Goal: Task Accomplishment & Management: Use online tool/utility

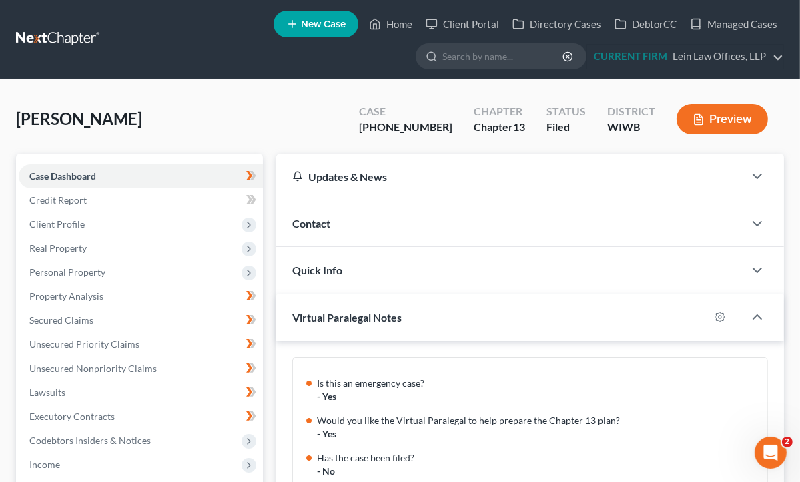
scroll to position [158, 0]
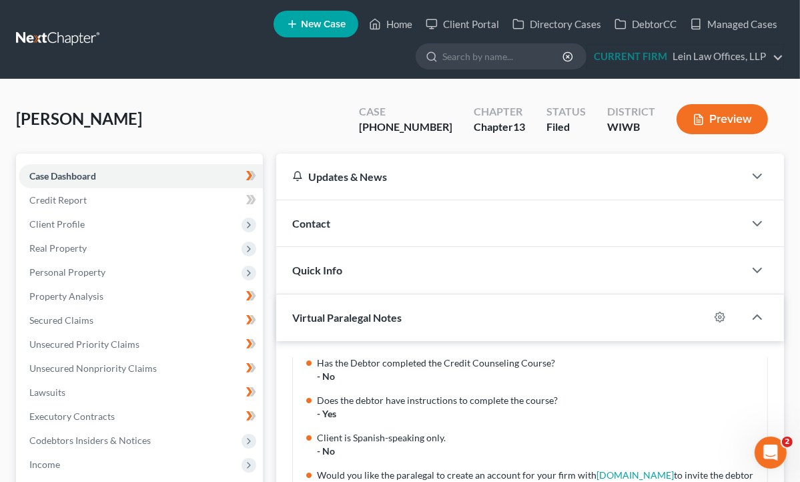
click at [223, 49] on ul "New Case Home Client Portal Directory Cases DebtorCC Managed Cases - No Result …" at bounding box center [448, 39] width 672 height 65
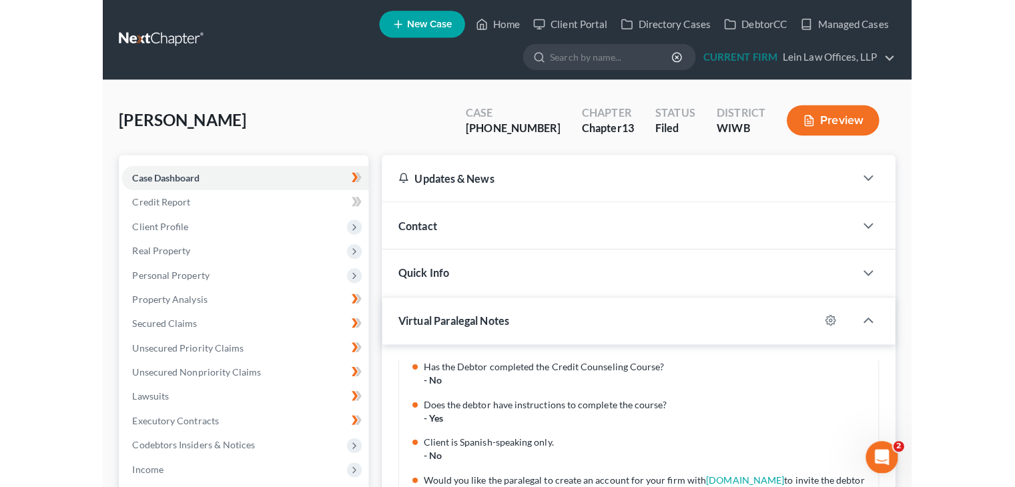
scroll to position [145, 0]
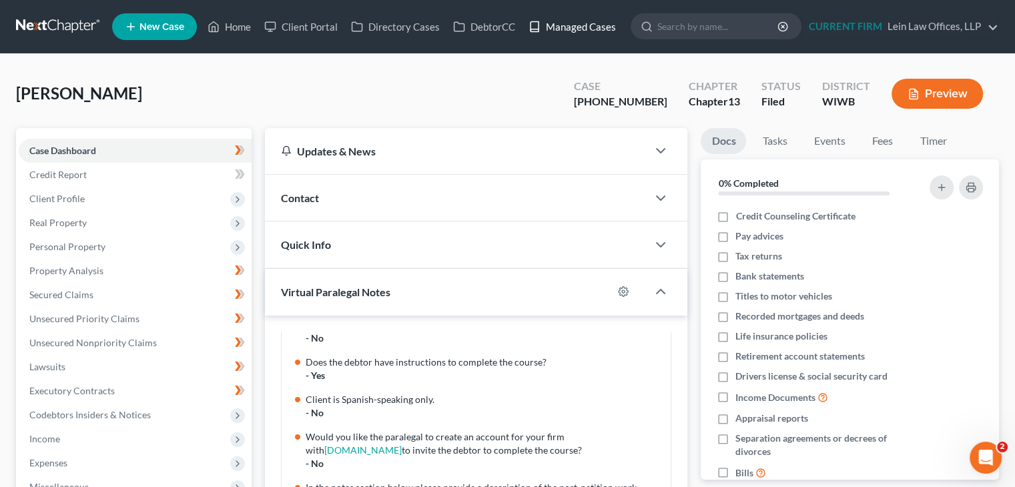
click at [564, 26] on link "Managed Cases" at bounding box center [572, 27] width 101 height 24
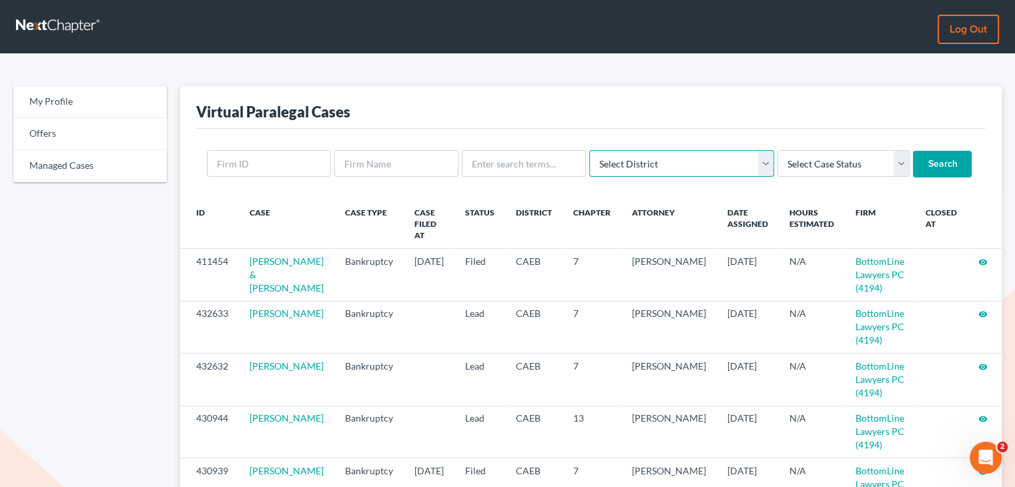
click at [683, 163] on select "Select District [US_STATE] - [GEOGRAPHIC_DATA] [US_STATE] - [GEOGRAPHIC_DATA] […" at bounding box center [681, 163] width 185 height 27
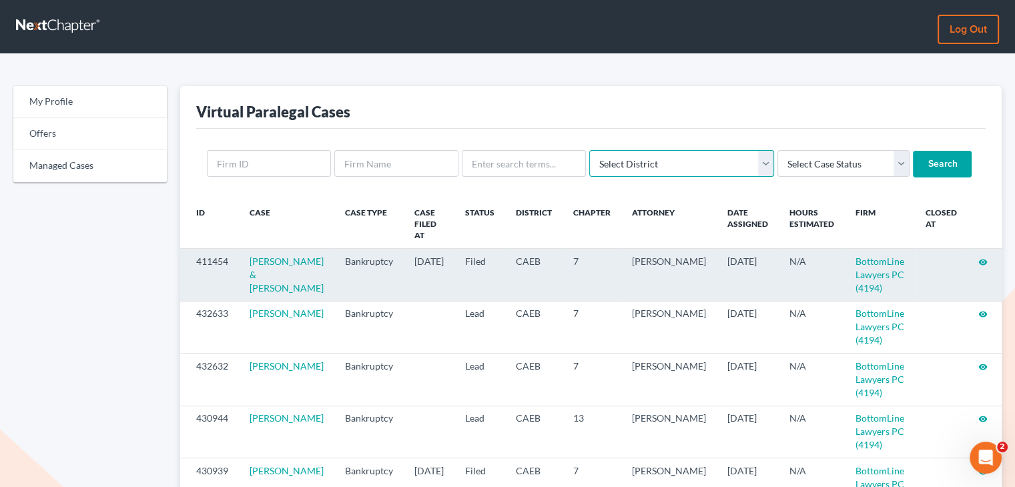
select select "11"
click at [589, 150] on select "Select District [US_STATE] - [GEOGRAPHIC_DATA] [US_STATE] - [GEOGRAPHIC_DATA] […" at bounding box center [681, 163] width 185 height 27
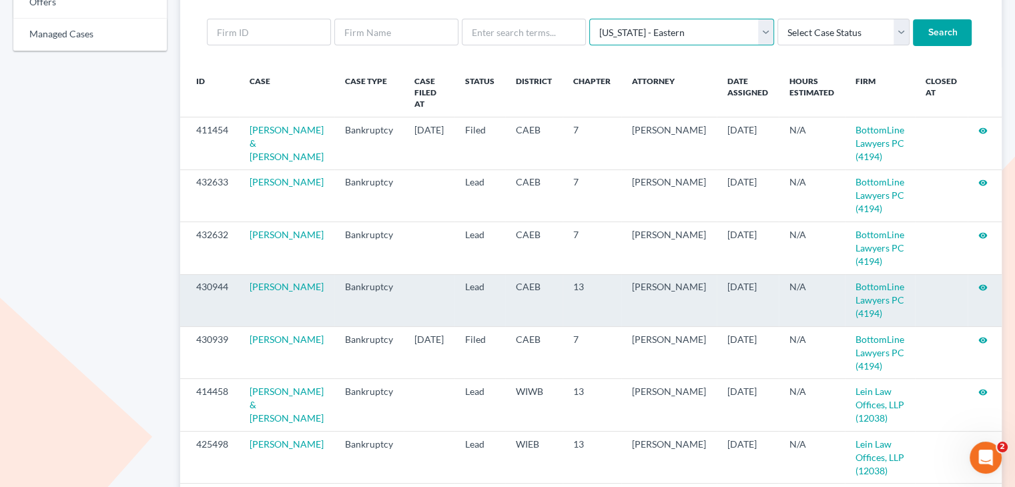
scroll to position [133, 0]
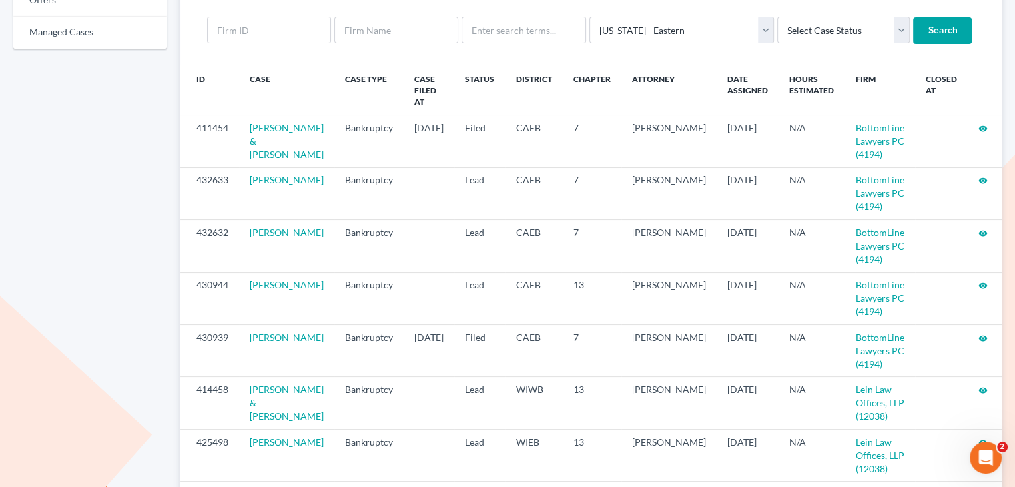
click at [913, 36] on input "Search" at bounding box center [942, 30] width 59 height 27
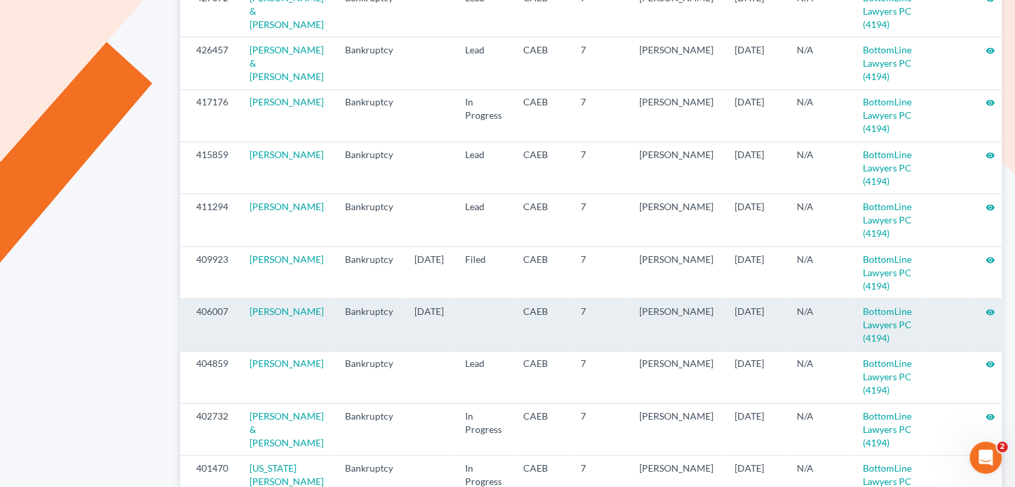
scroll to position [600, 0]
